Goal: Transaction & Acquisition: Purchase product/service

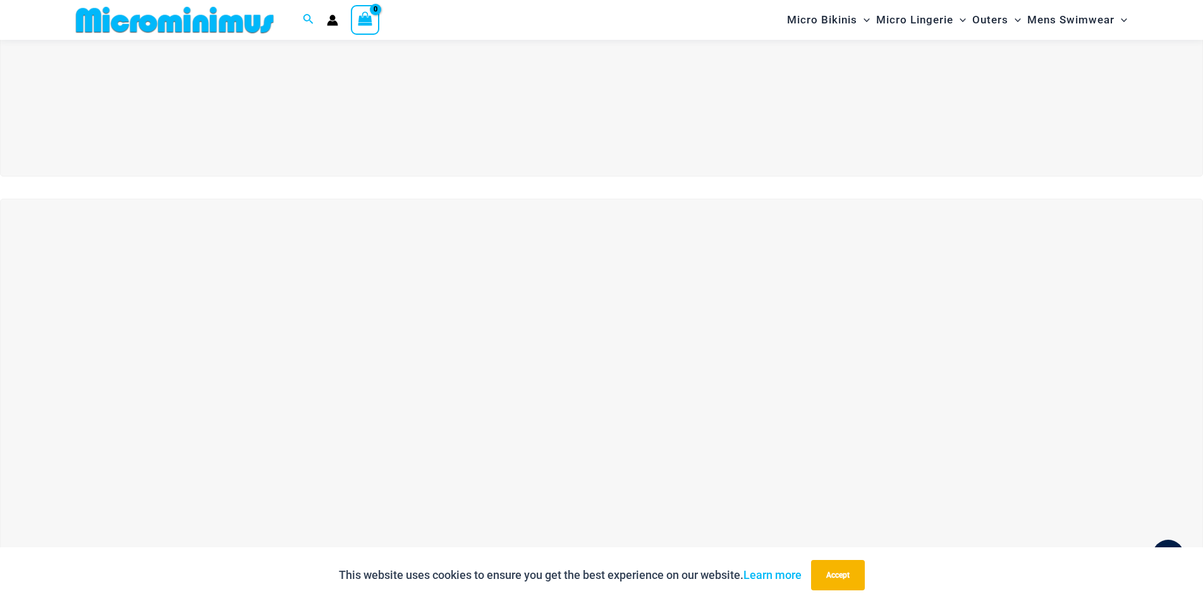
scroll to position [178, 0]
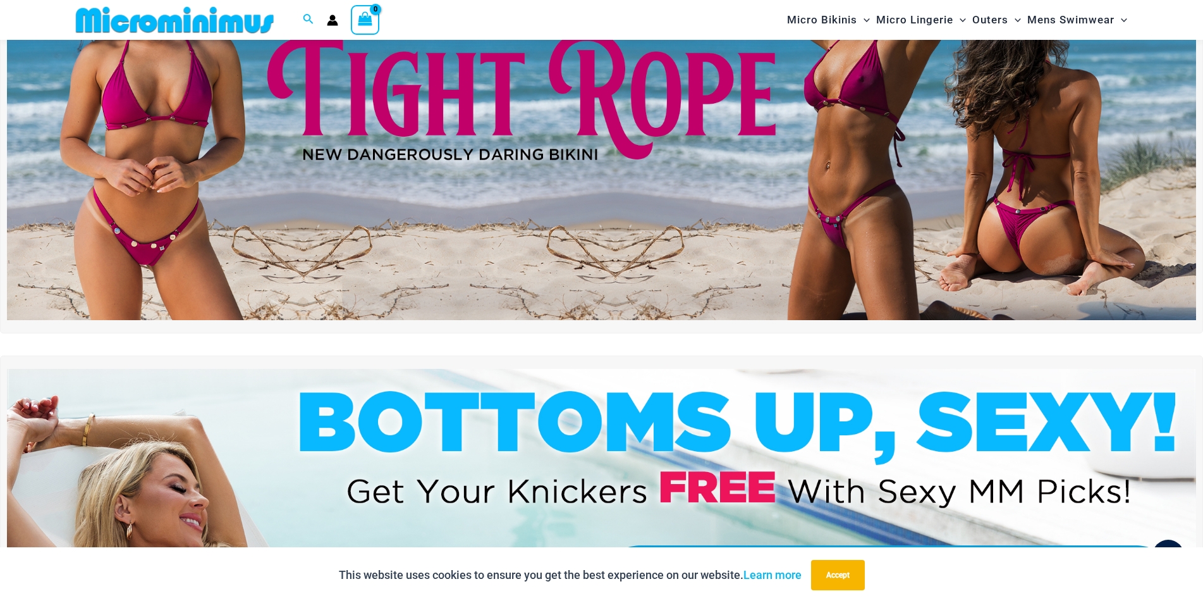
type input "**********"
click at [469, 226] on img at bounding box center [601, 118] width 1189 height 404
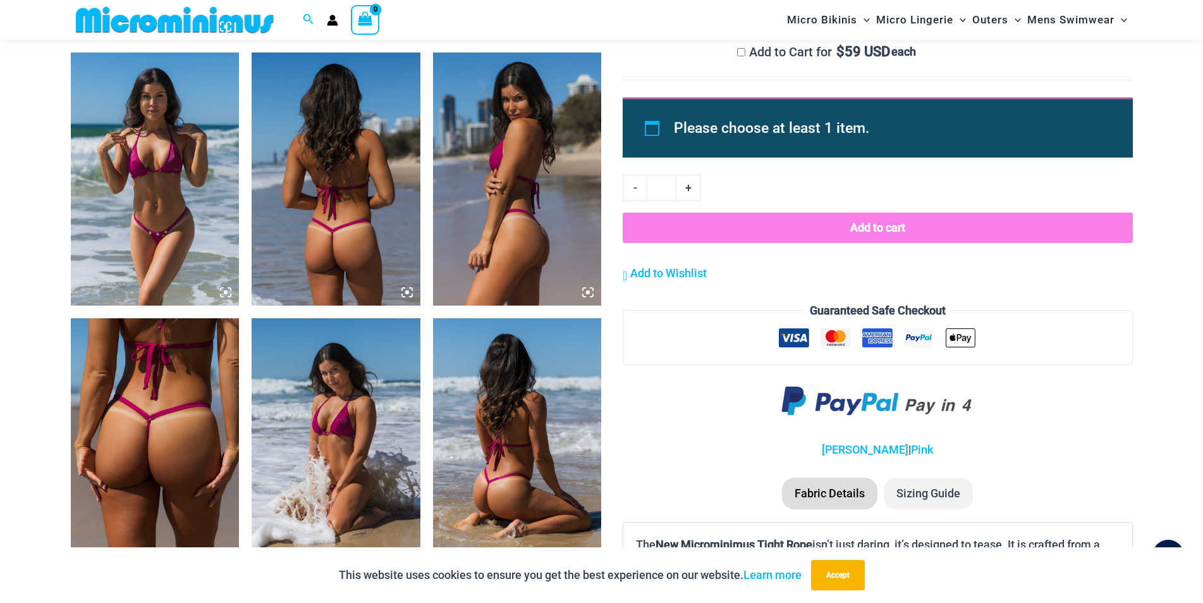
scroll to position [1008, 0]
